Goal: Task Accomplishment & Management: Manage account settings

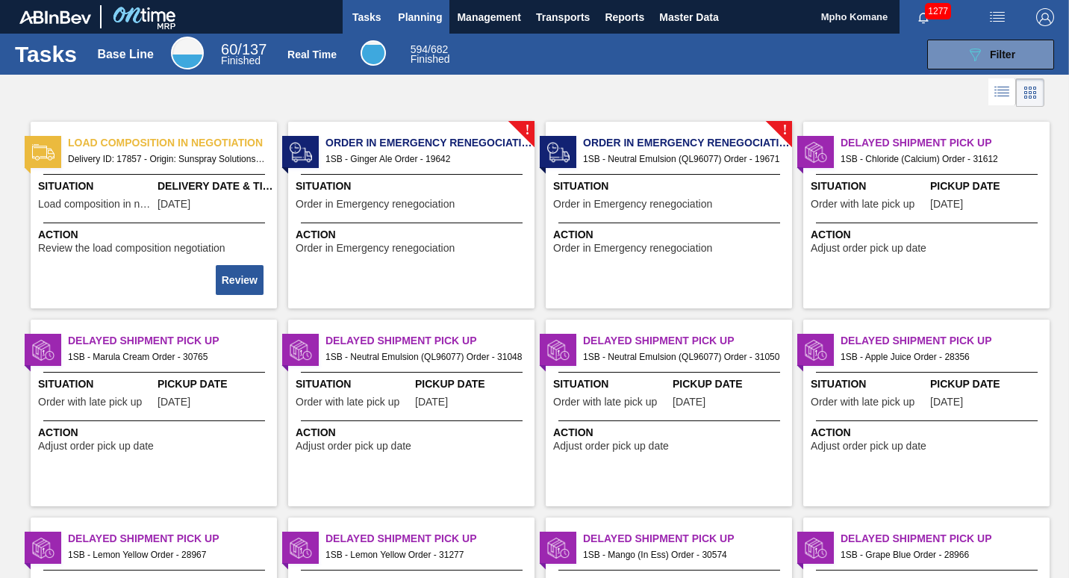
click at [422, 13] on span "Planning" at bounding box center [420, 17] width 44 height 18
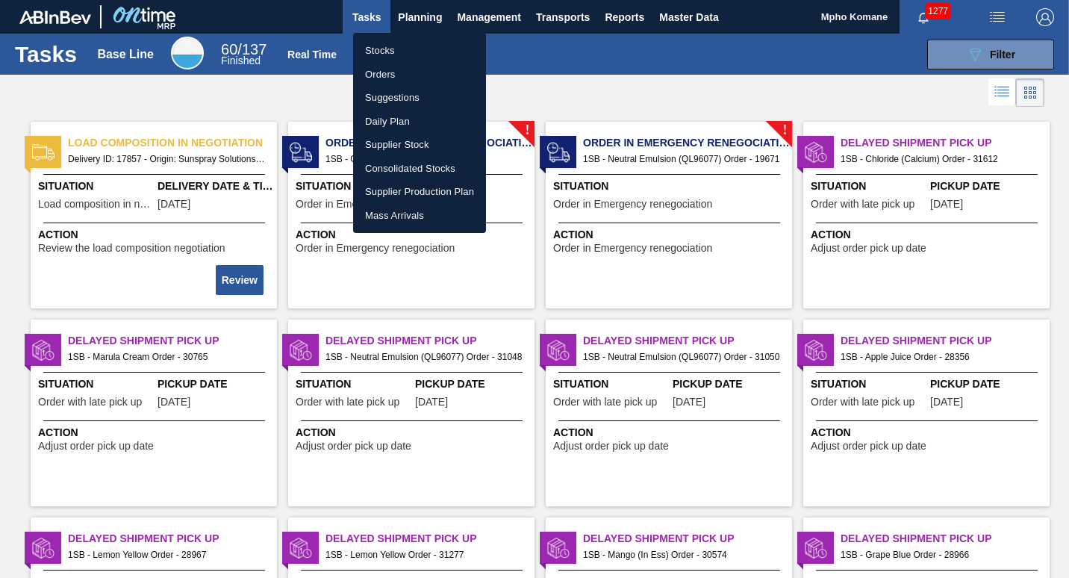
click at [380, 76] on li "Orders" at bounding box center [419, 75] width 133 height 24
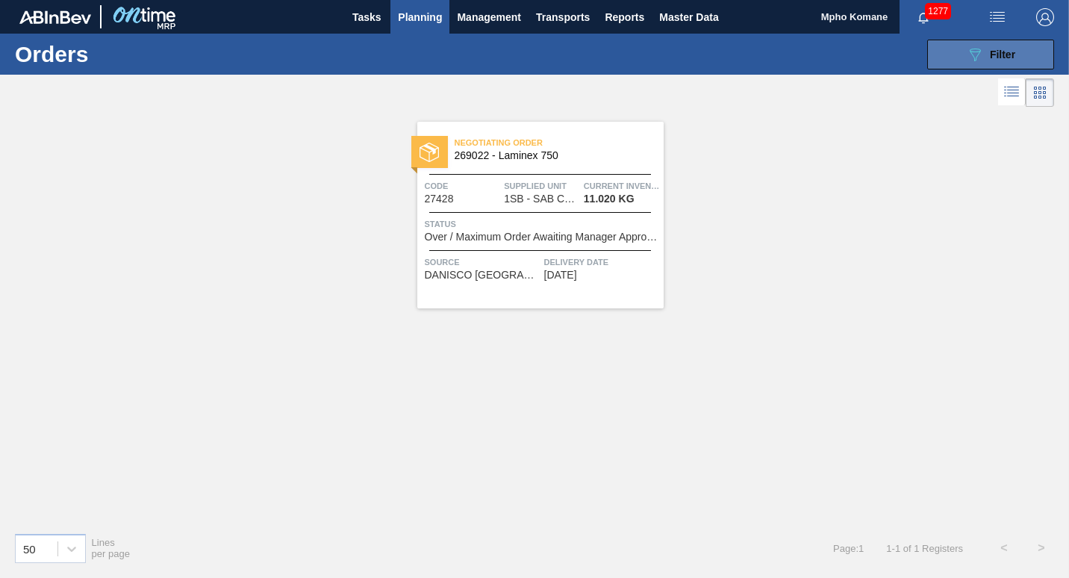
click at [958, 54] on button "089F7B8B-B2A5-4AFE-B5C0-19BA573D28AC Filter" at bounding box center [990, 55] width 127 height 30
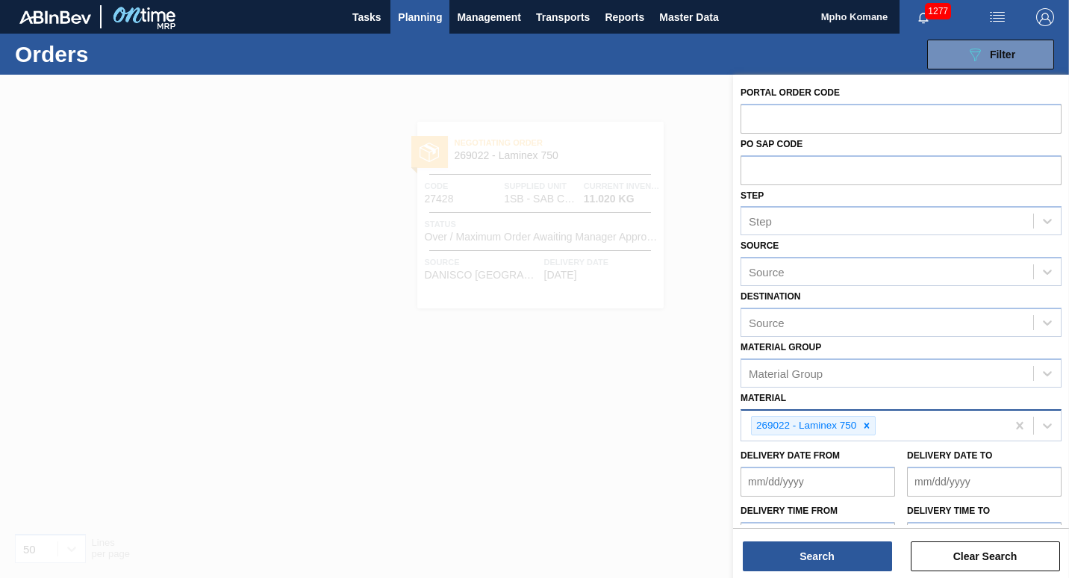
click at [890, 428] on div "269022 - Laminex 750" at bounding box center [873, 425] width 265 height 31
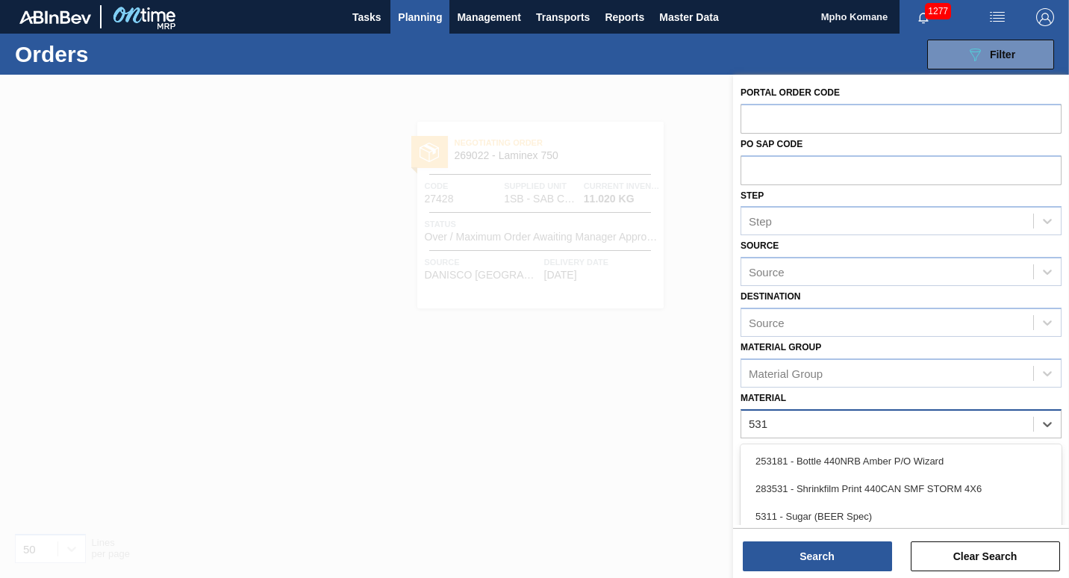
type input "5311"
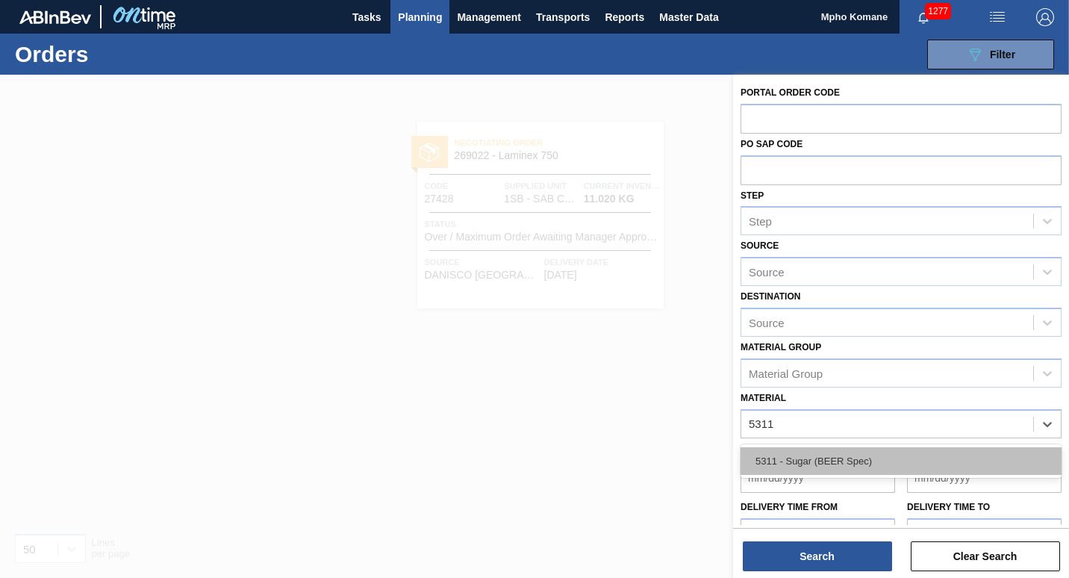
click at [804, 463] on div "5311 - Sugar (BEER Spec)" at bounding box center [900, 461] width 321 height 28
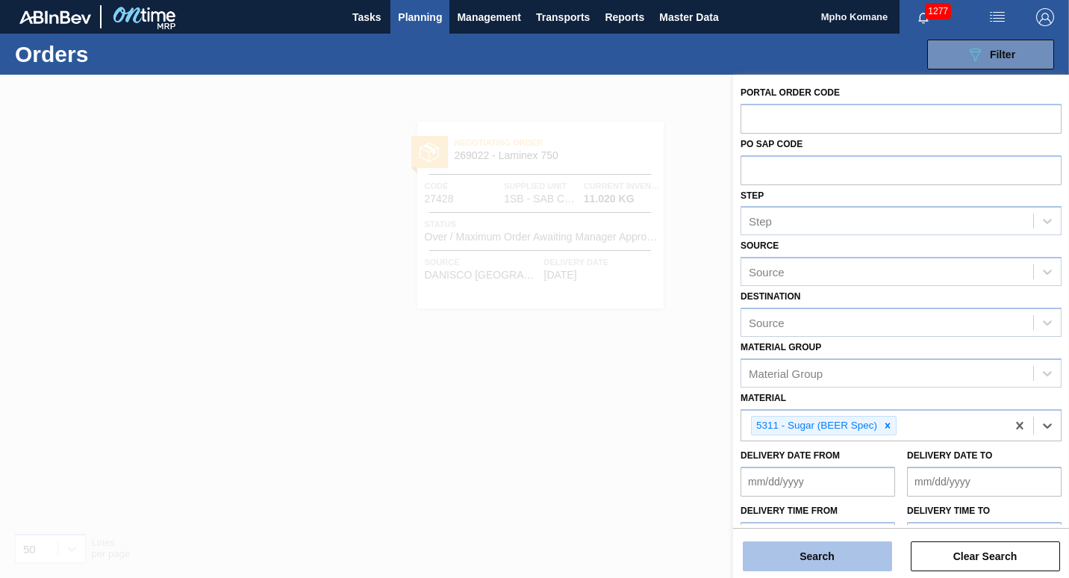
click at [800, 565] on button "Search" at bounding box center [817, 556] width 149 height 30
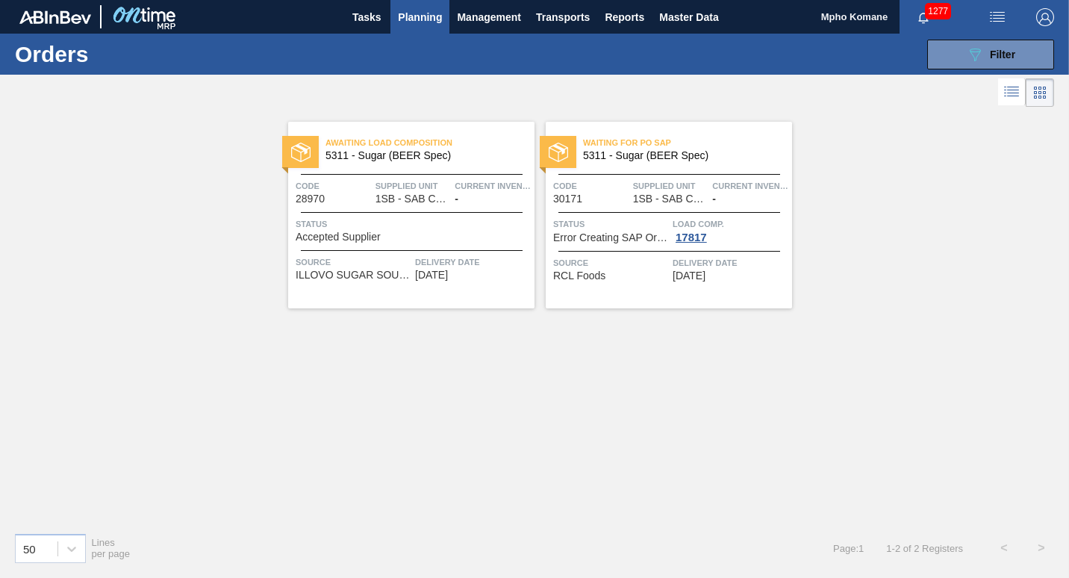
click at [466, 234] on div "Status Accepted Supplier" at bounding box center [413, 229] width 235 height 26
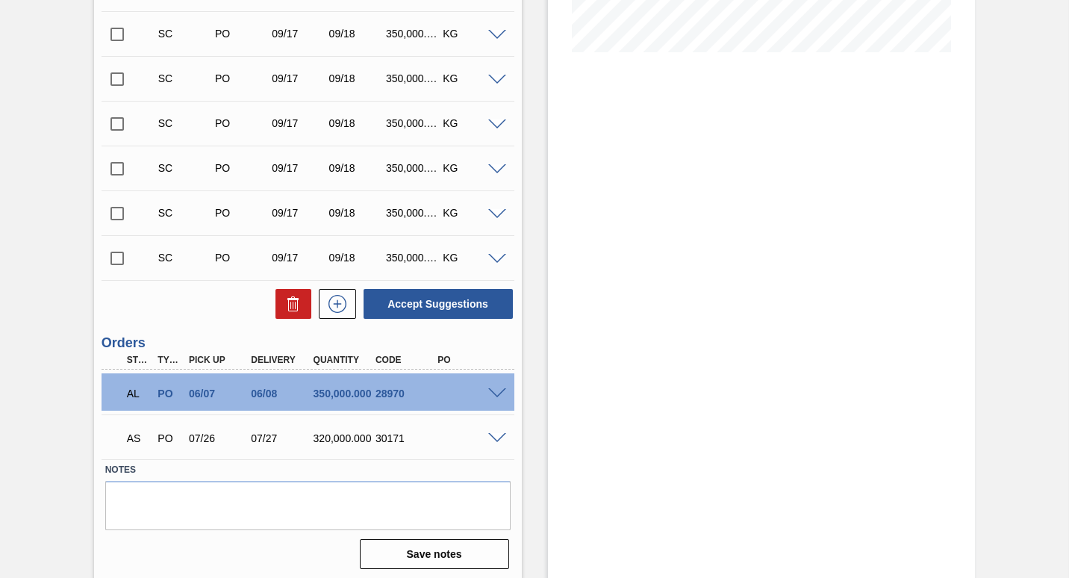
scroll to position [388, 0]
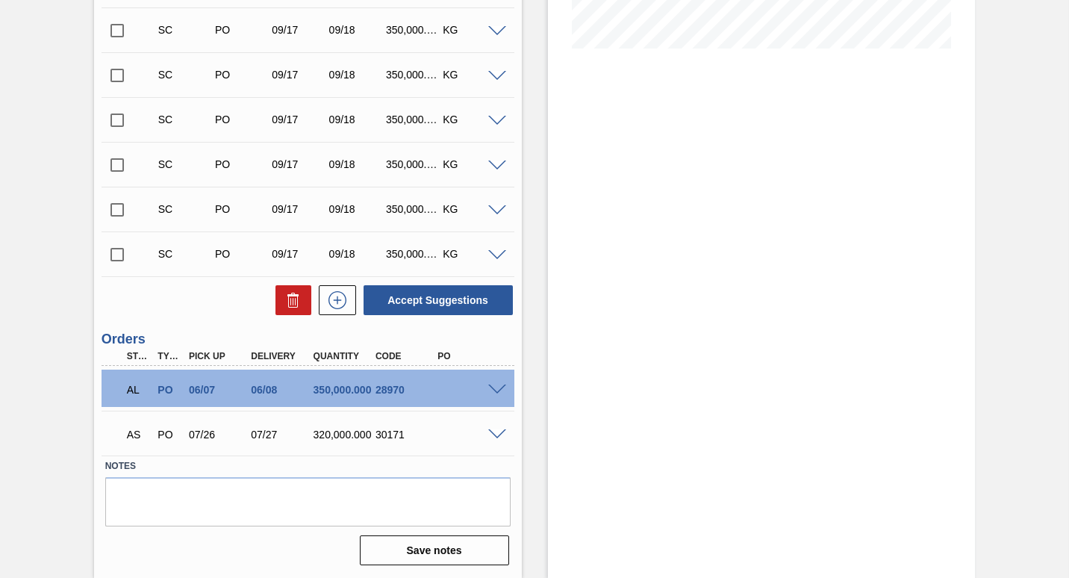
click at [496, 389] on span at bounding box center [497, 389] width 18 height 11
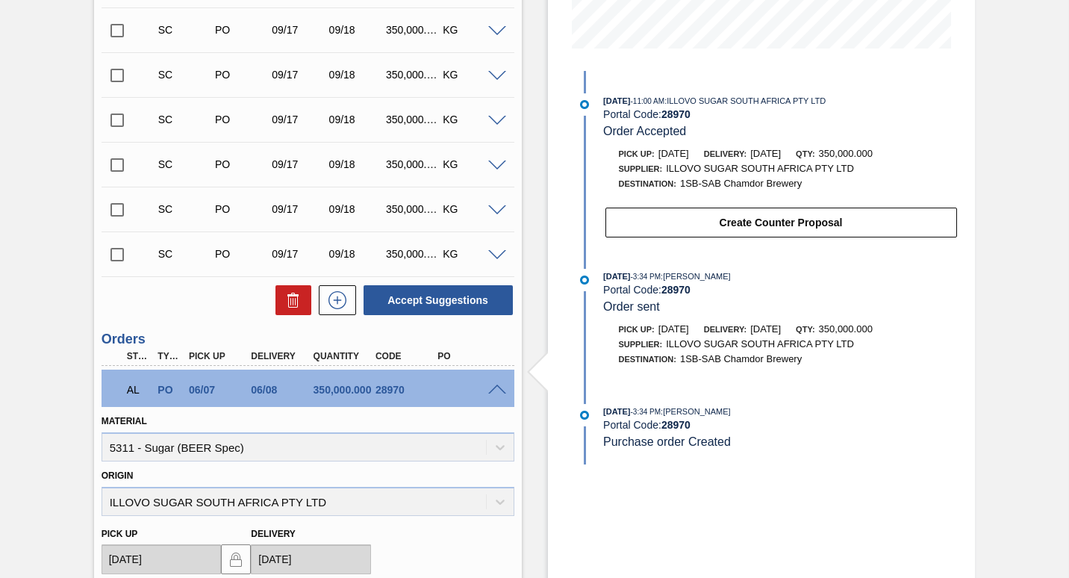
scroll to position [750, 0]
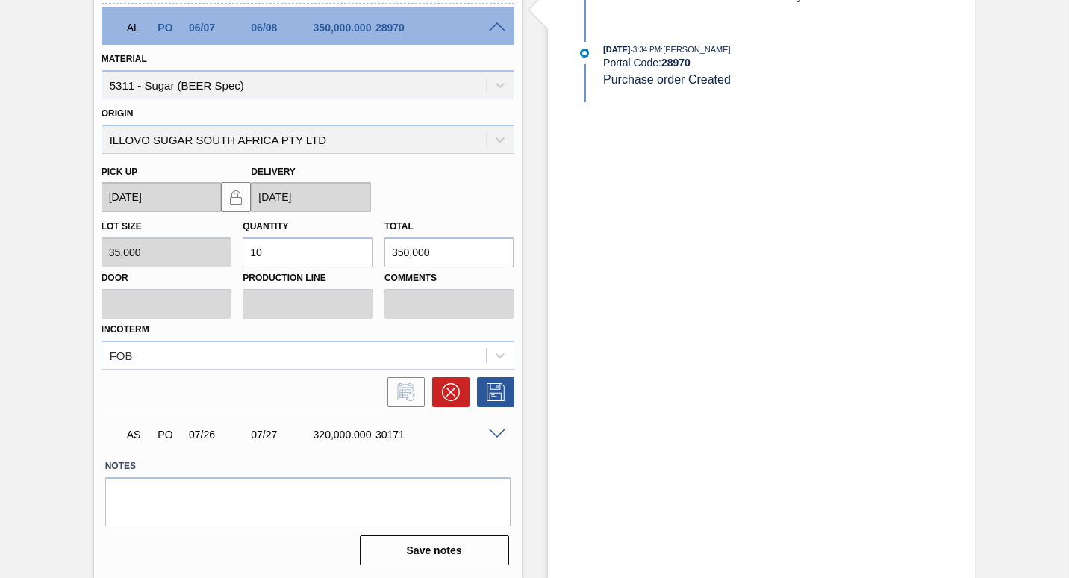
click at [496, 28] on span at bounding box center [497, 27] width 18 height 11
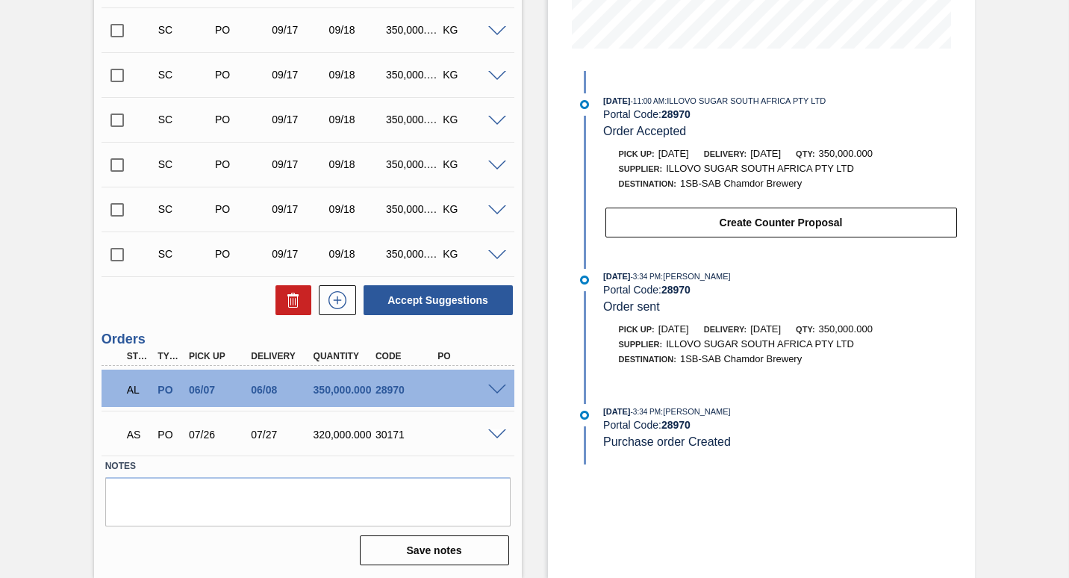
scroll to position [388, 0]
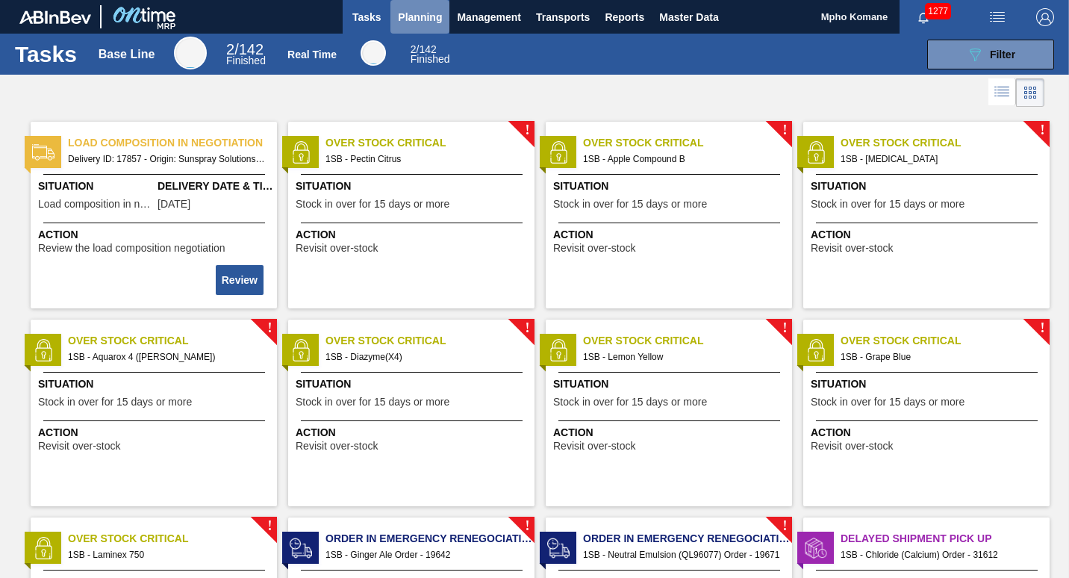
click at [435, 23] on span "Planning" at bounding box center [420, 17] width 44 height 18
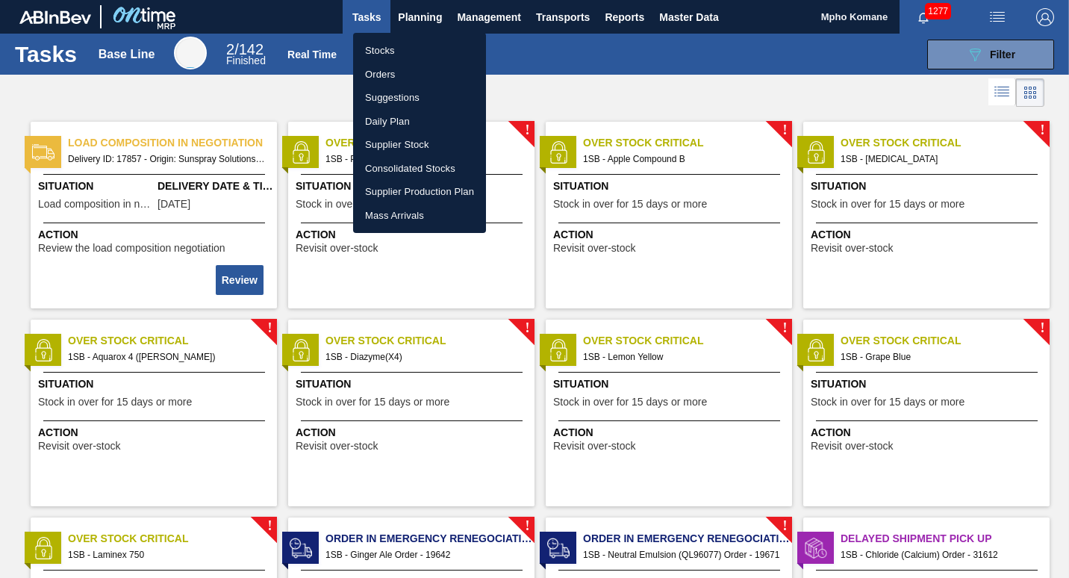
click at [373, 78] on li "Orders" at bounding box center [419, 75] width 133 height 24
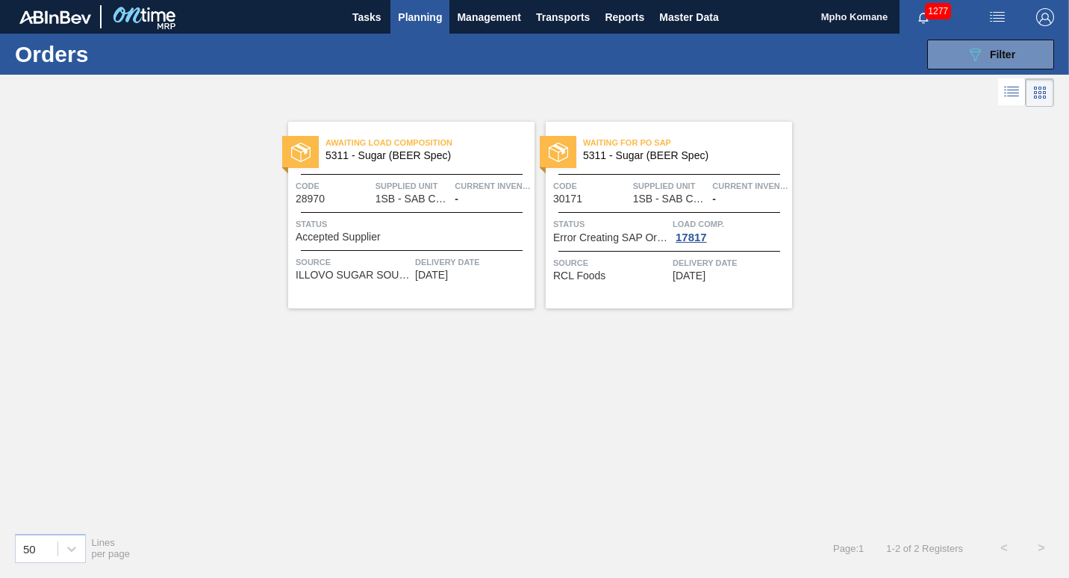
click at [613, 250] on div "Waiting for PO SAP 5311 - Sugar (BEER Spec) Code 30171 Supplied Unit 1SB - SAB …" at bounding box center [669, 215] width 246 height 187
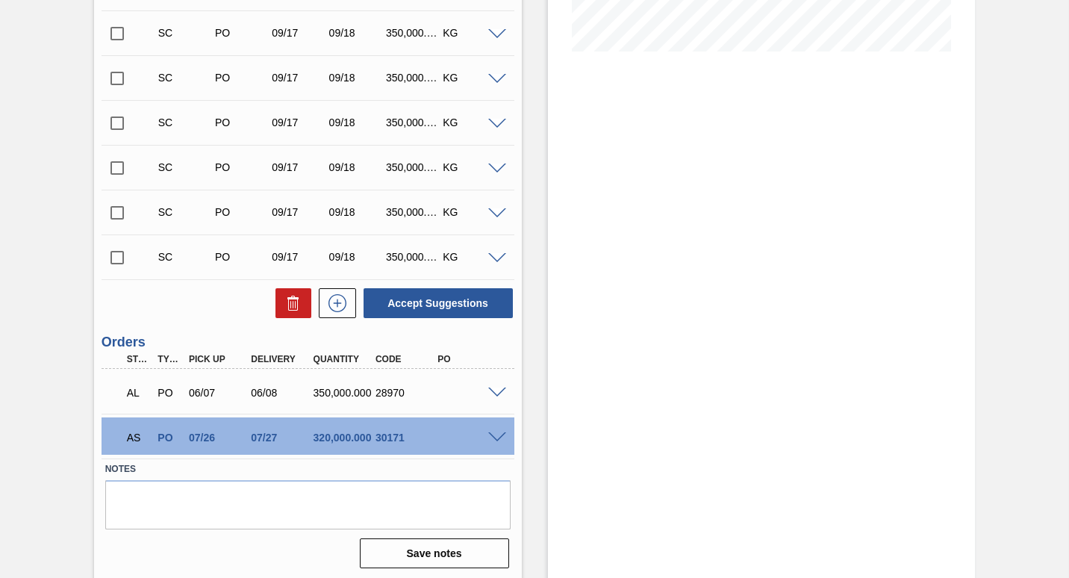
scroll to position [388, 0]
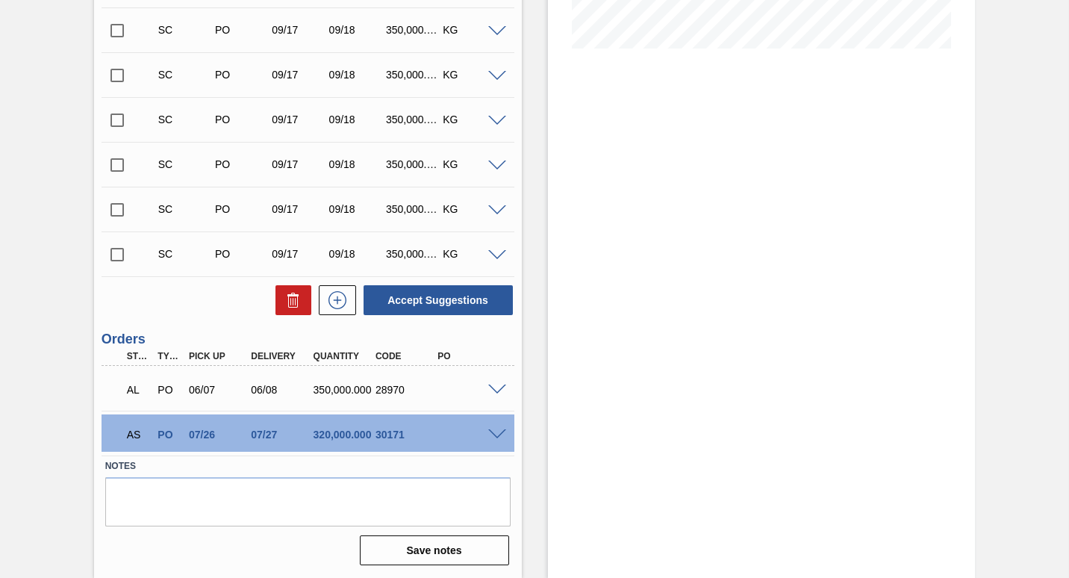
click at [493, 384] on span at bounding box center [497, 389] width 18 height 11
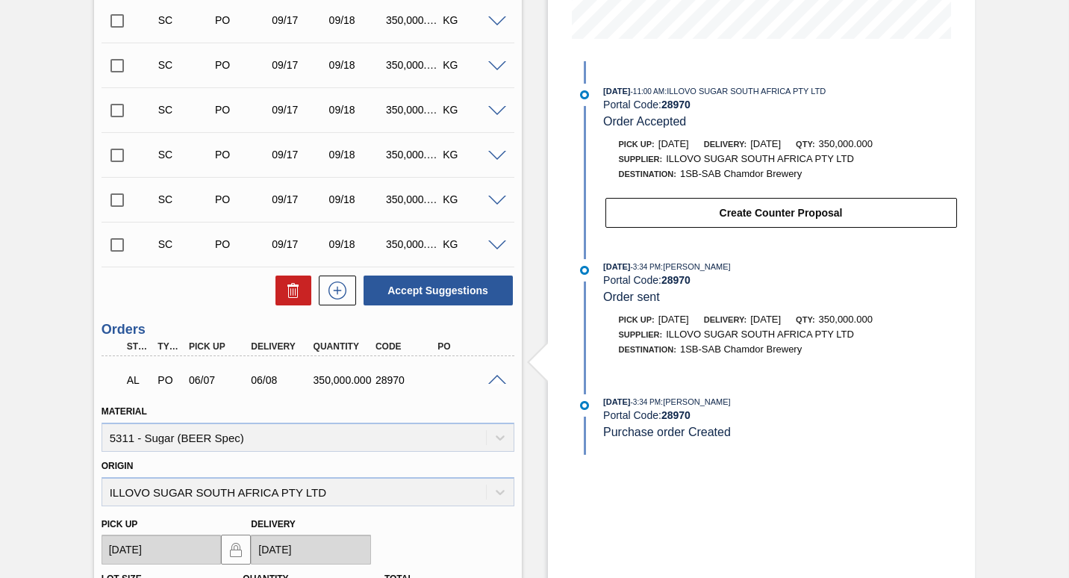
scroll to position [373, 0]
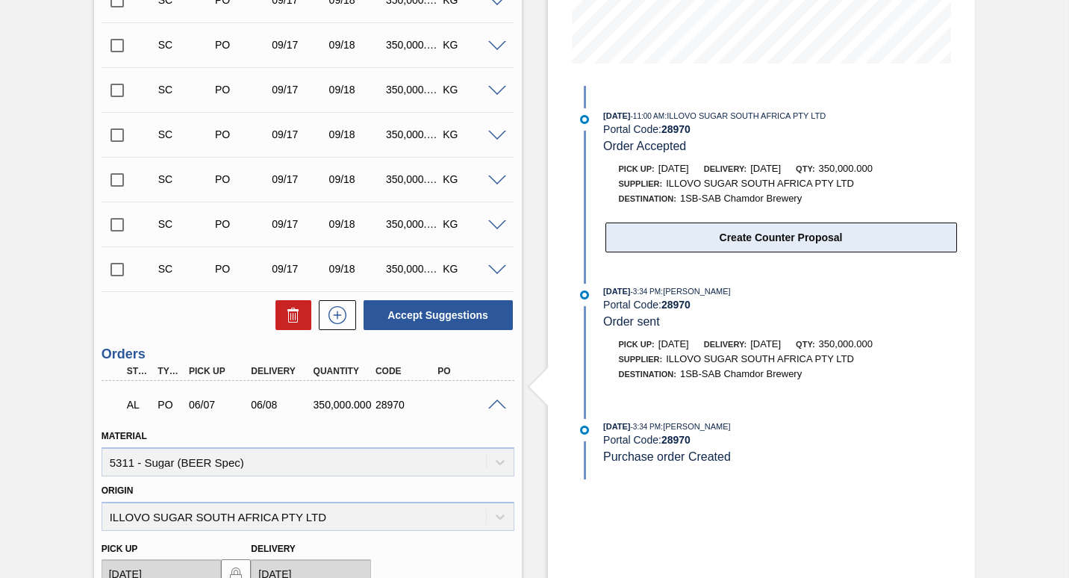
click at [778, 234] on button "Create Counter Proposal" at bounding box center [780, 237] width 351 height 30
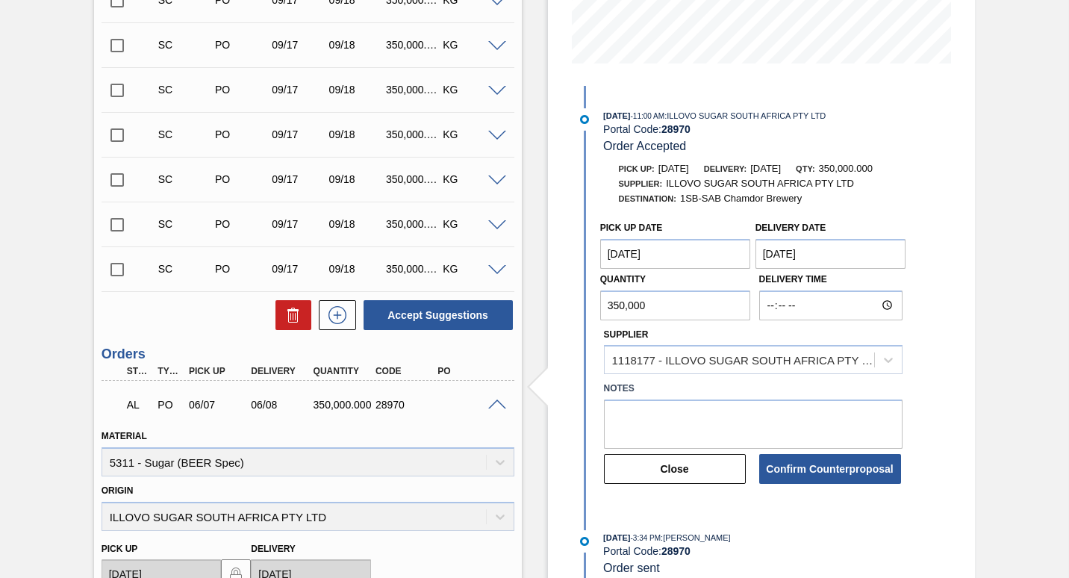
click at [787, 255] on Date "[DATE]" at bounding box center [830, 254] width 151 height 30
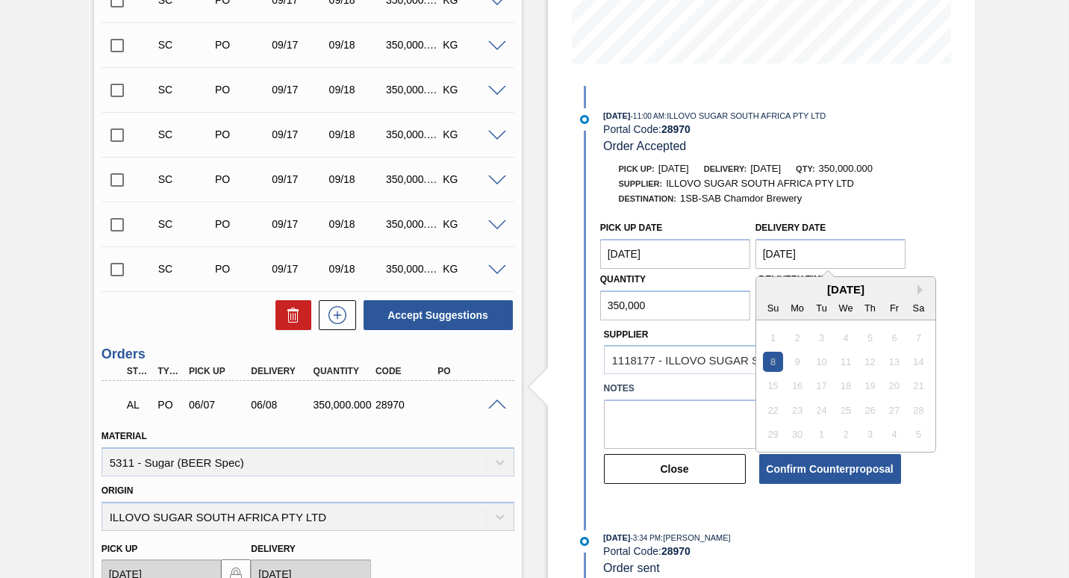
click at [771, 252] on Date "[DATE]" at bounding box center [830, 254] width 151 height 30
type Date "[DATE]"
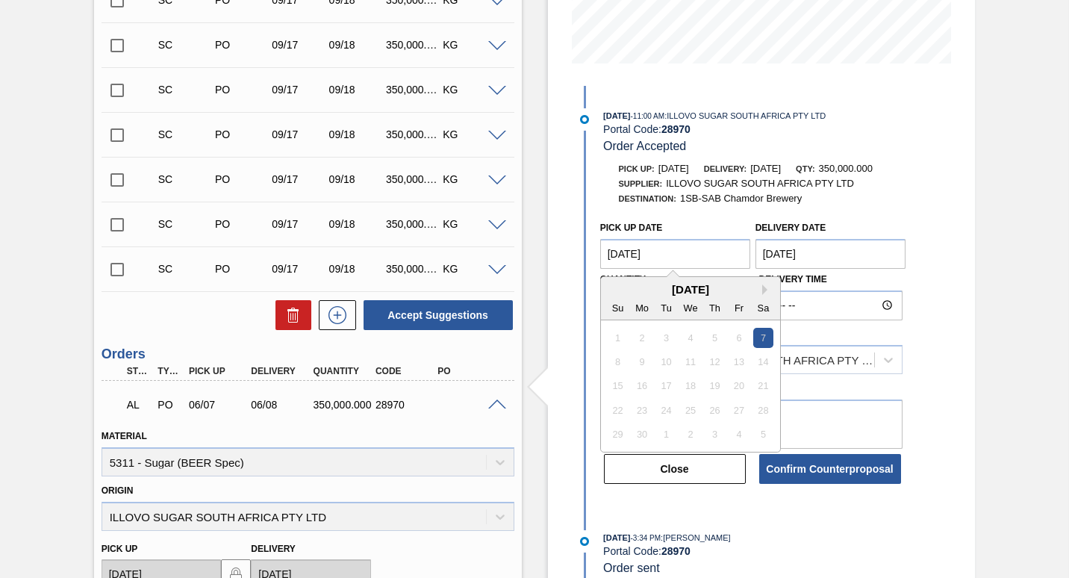
click at [630, 254] on Date "[DATE]" at bounding box center [675, 254] width 151 height 30
type Date "[DATE]"
click at [968, 268] on div "Stock From [DATE] to [DATE] Filter 09/27 Stock Projection 3,470,000 SAP Plannin…" at bounding box center [762, 327] width 428 height 1253
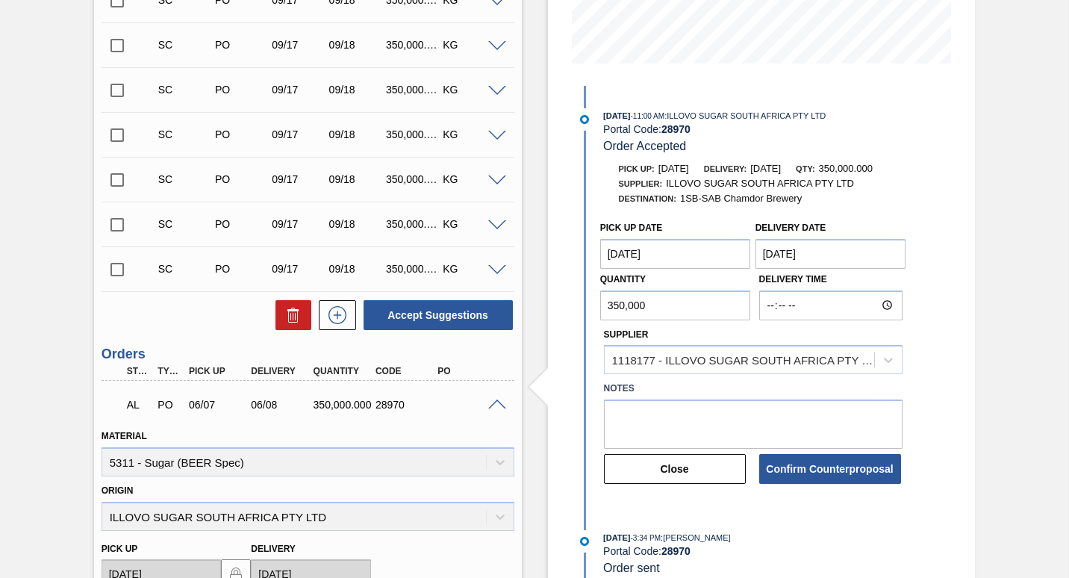
click at [496, 402] on span at bounding box center [497, 404] width 18 height 11
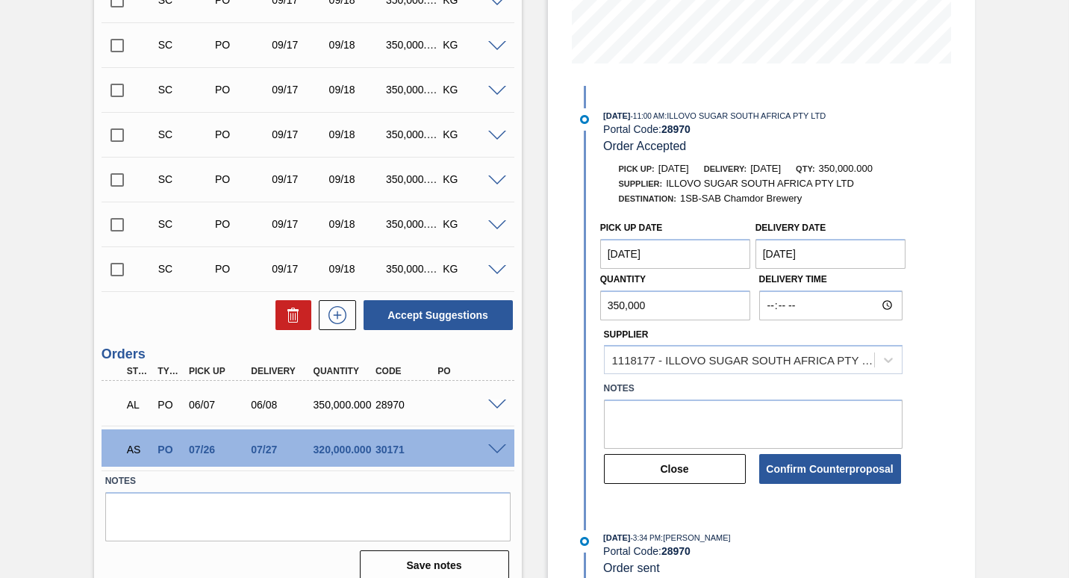
scroll to position [149, 0]
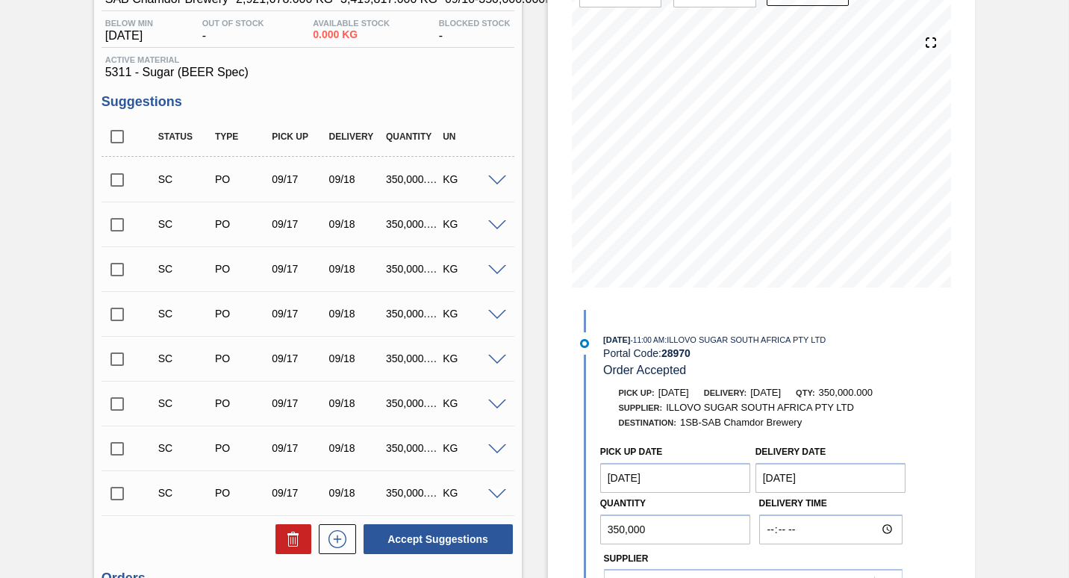
click at [538, 390] on div "Stock From [DATE] to [DATE] Filter 09/27 Stock Projection 3,470,000 SAP Plannin…" at bounding box center [749, 370] width 454 height 891
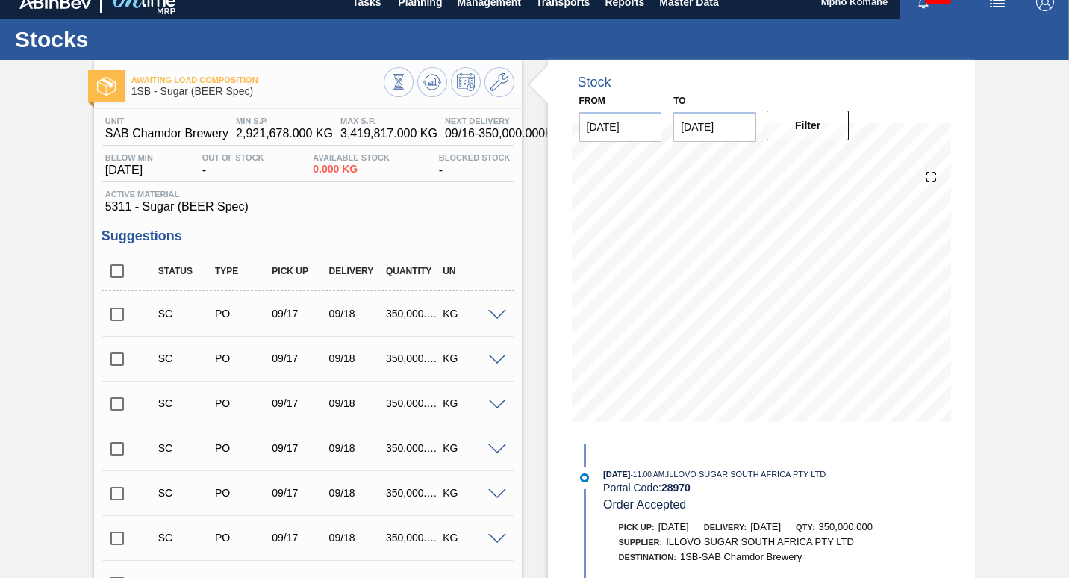
scroll to position [0, 0]
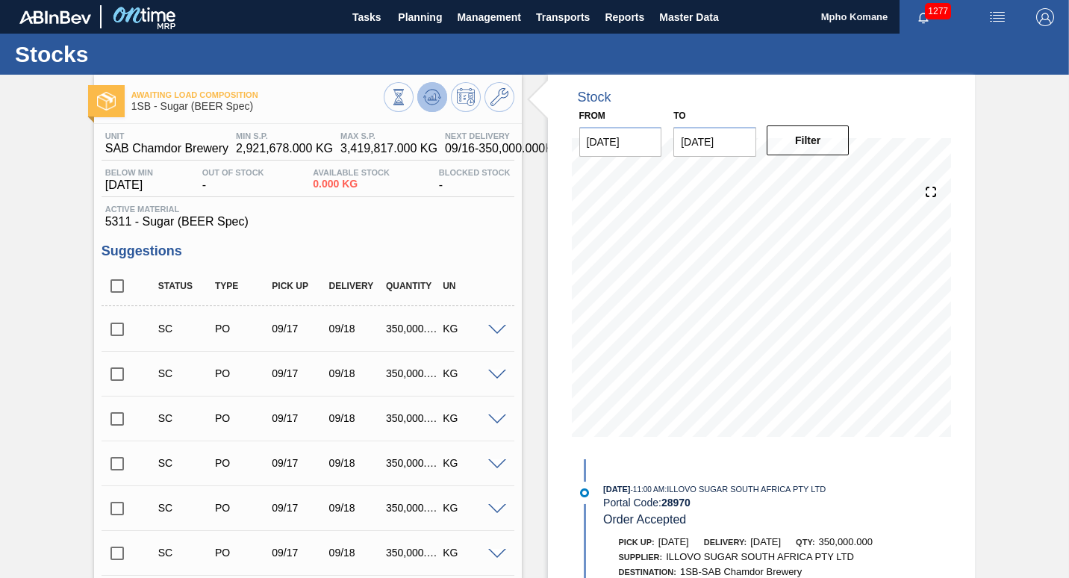
click at [424, 99] on icon at bounding box center [432, 97] width 18 height 18
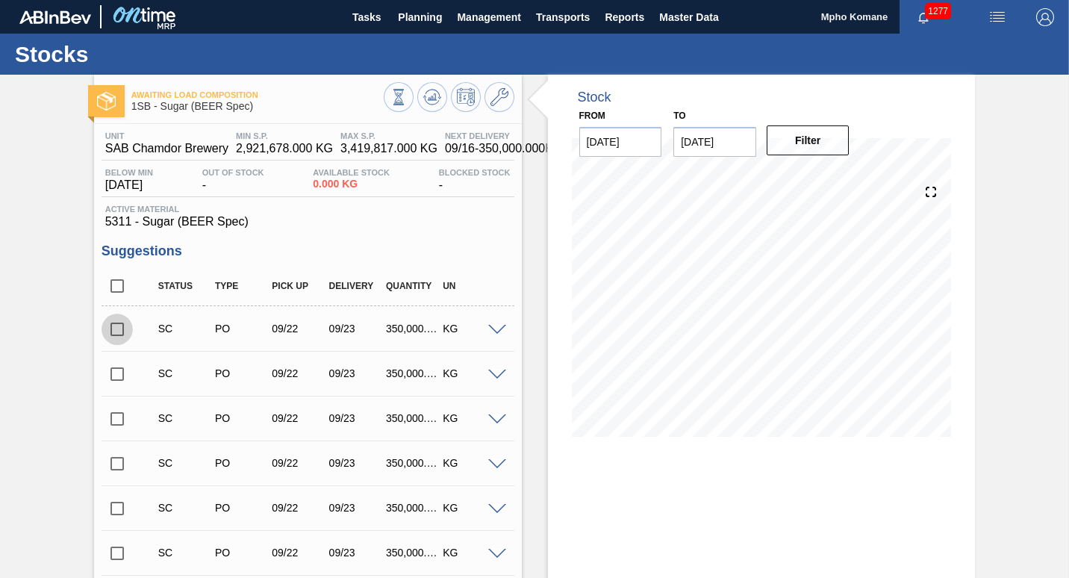
click at [114, 330] on input "checkbox" at bounding box center [116, 328] width 31 height 31
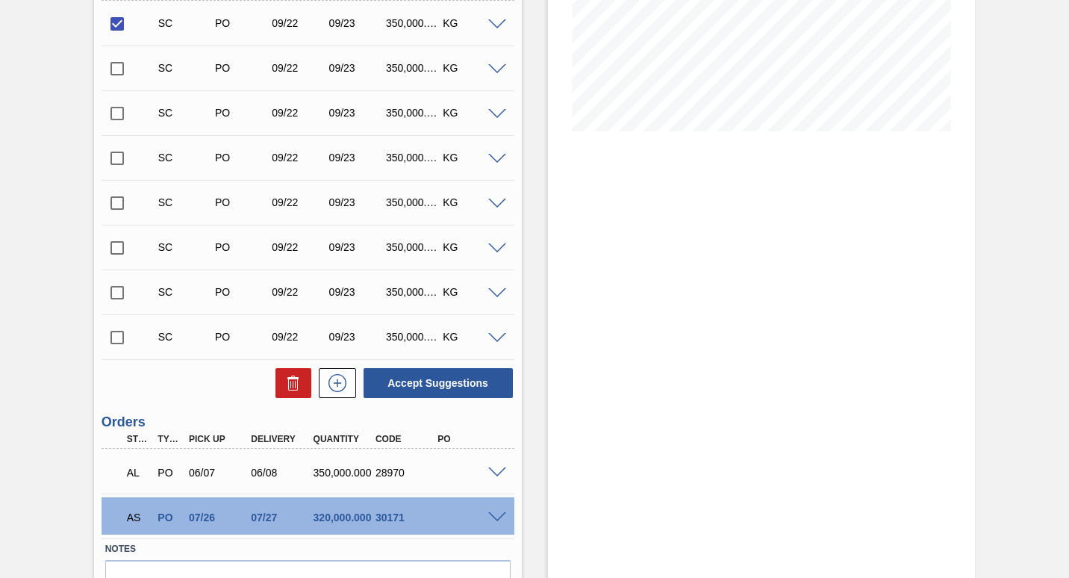
scroll to position [388, 0]
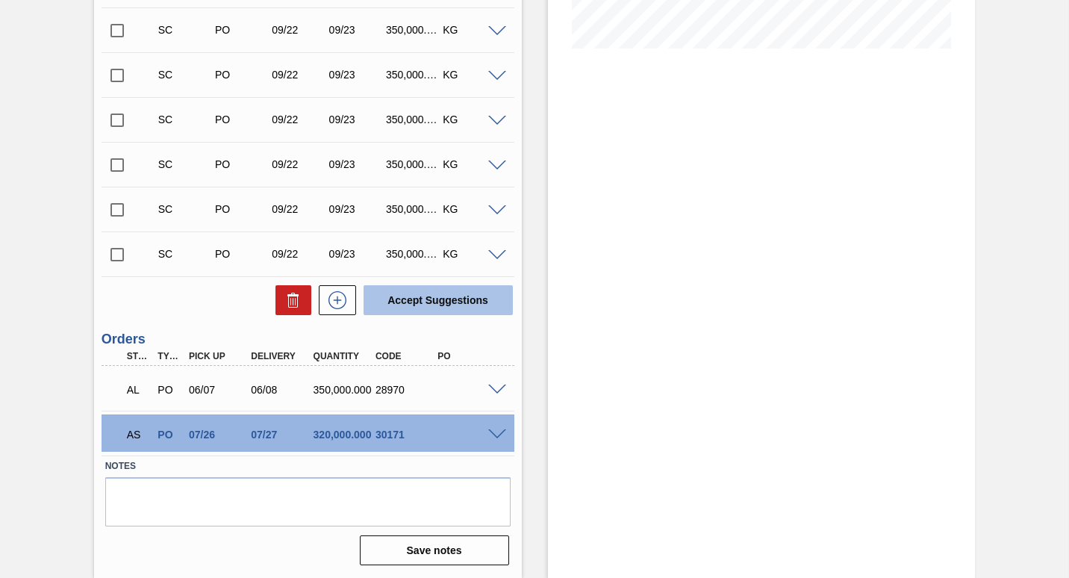
click at [400, 307] on button "Accept Suggestions" at bounding box center [437, 300] width 149 height 30
checkbox input "false"
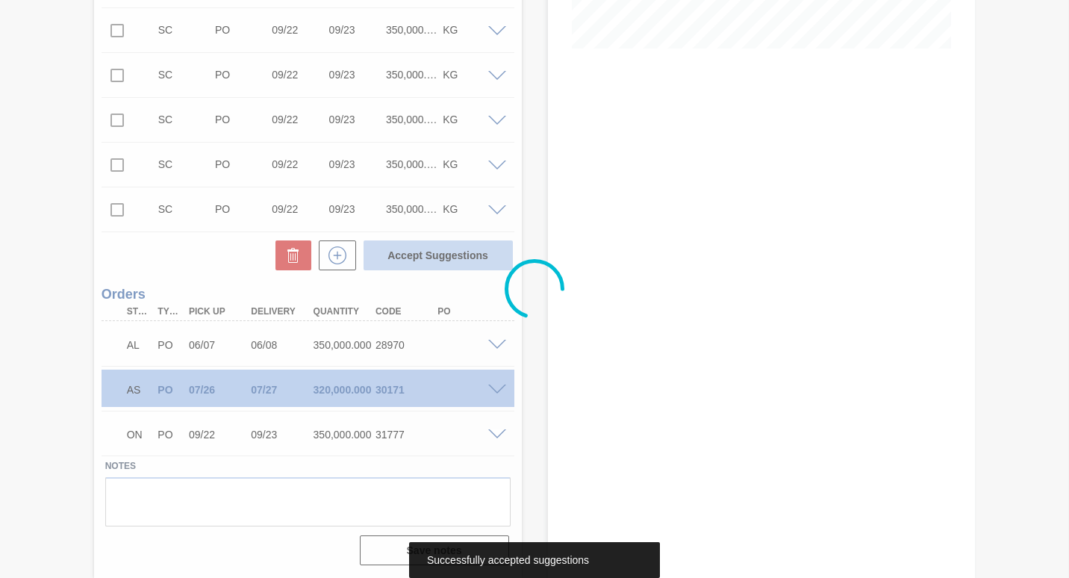
scroll to position [343, 0]
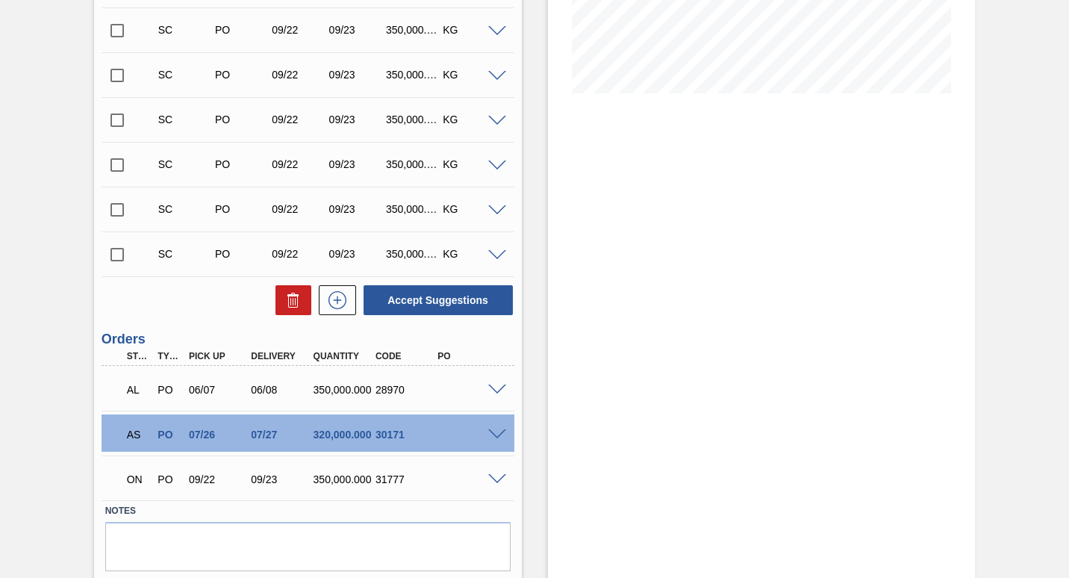
click at [495, 437] on span at bounding box center [497, 434] width 18 height 11
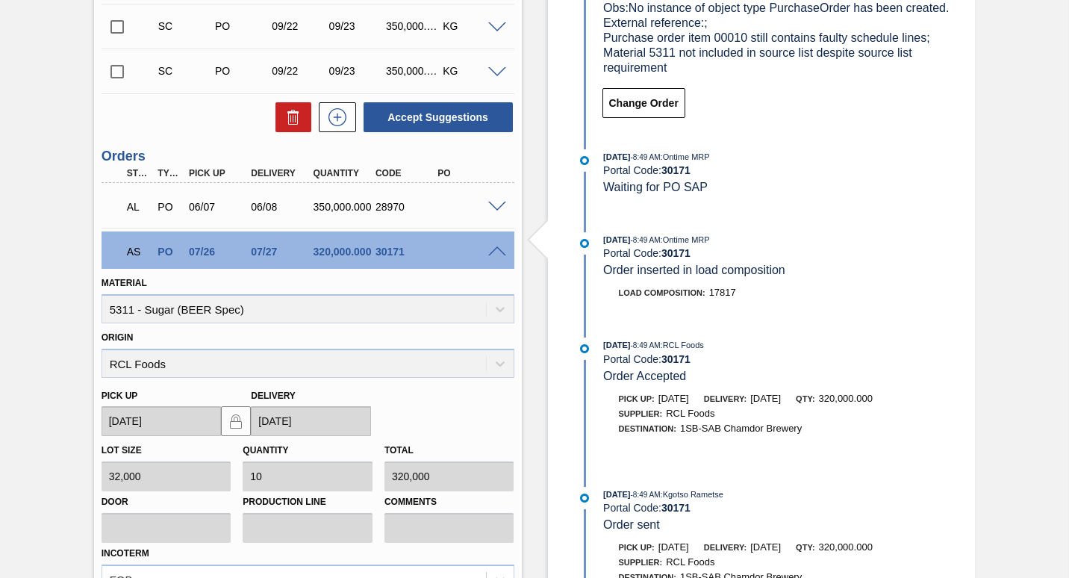
scroll to position [750, 0]
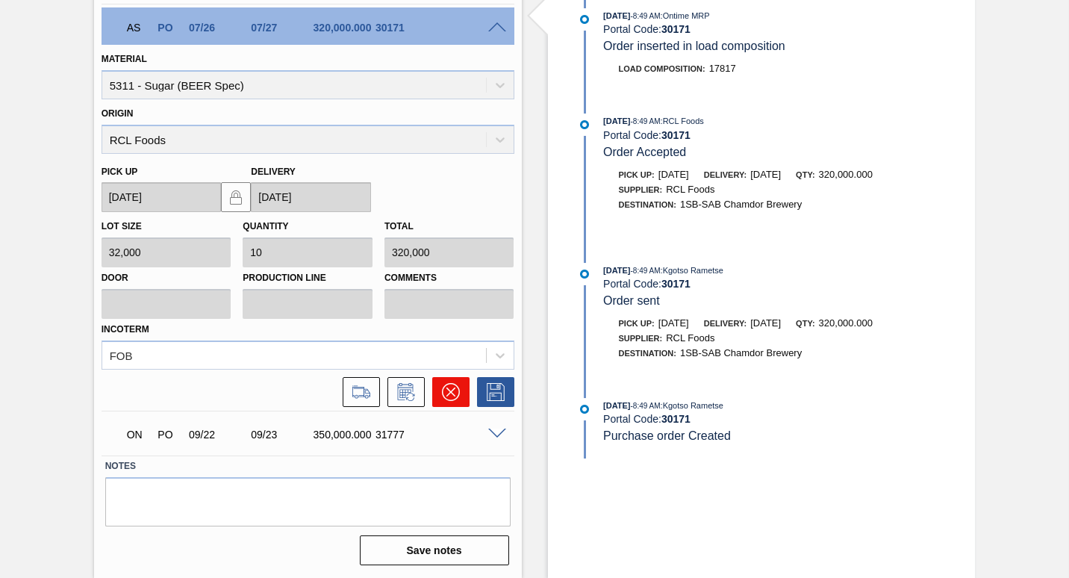
click at [450, 393] on icon at bounding box center [450, 391] width 9 height 9
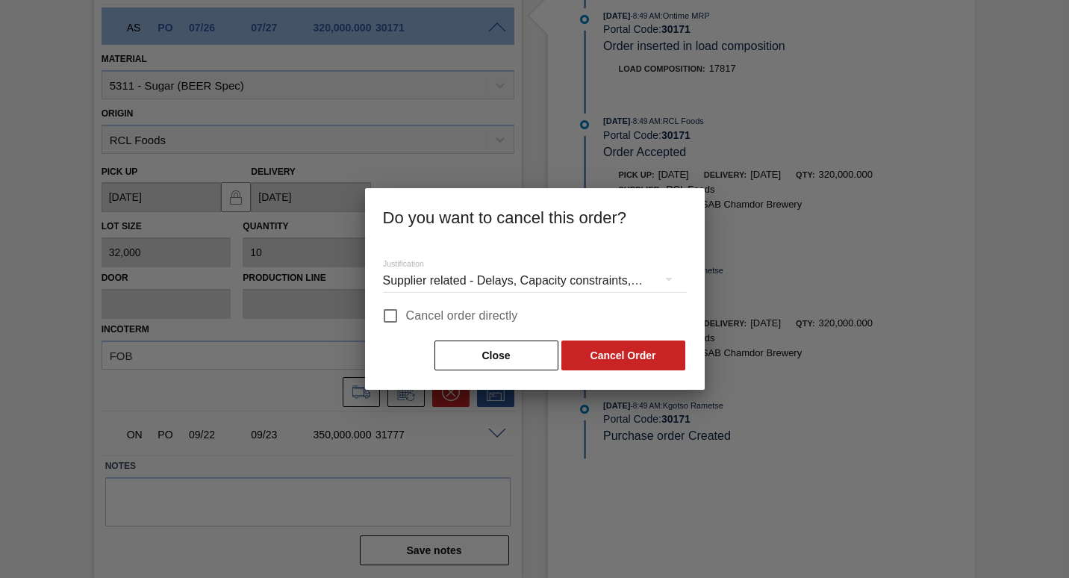
click at [396, 317] on input "Cancel order directly" at bounding box center [390, 315] width 31 height 31
checkbox input "true"
click at [599, 356] on button "Cancel Order" at bounding box center [623, 355] width 124 height 30
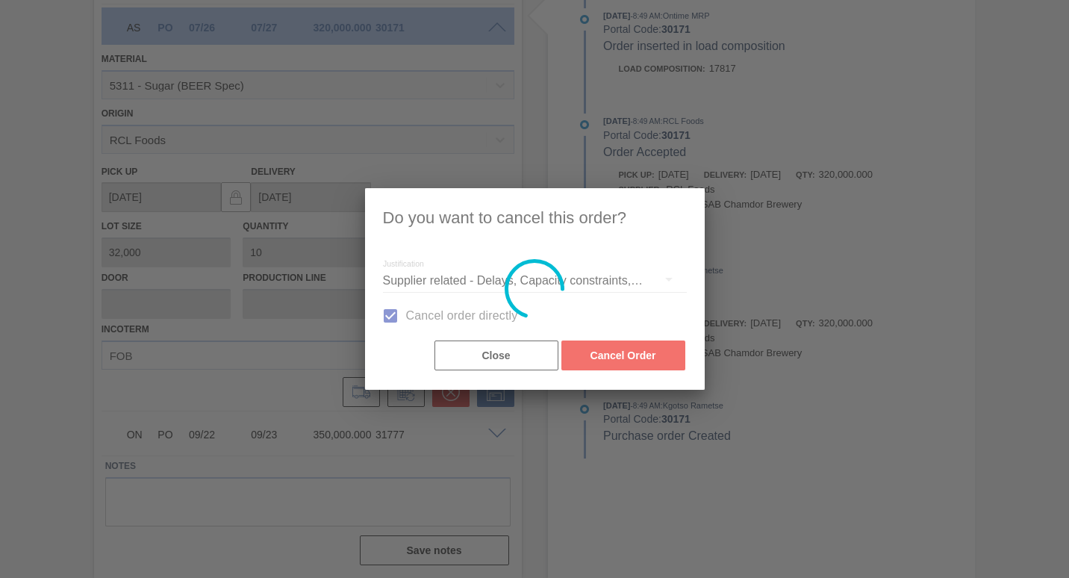
scroll to position [343, 0]
